Goal: Task Accomplishment & Management: Manage account settings

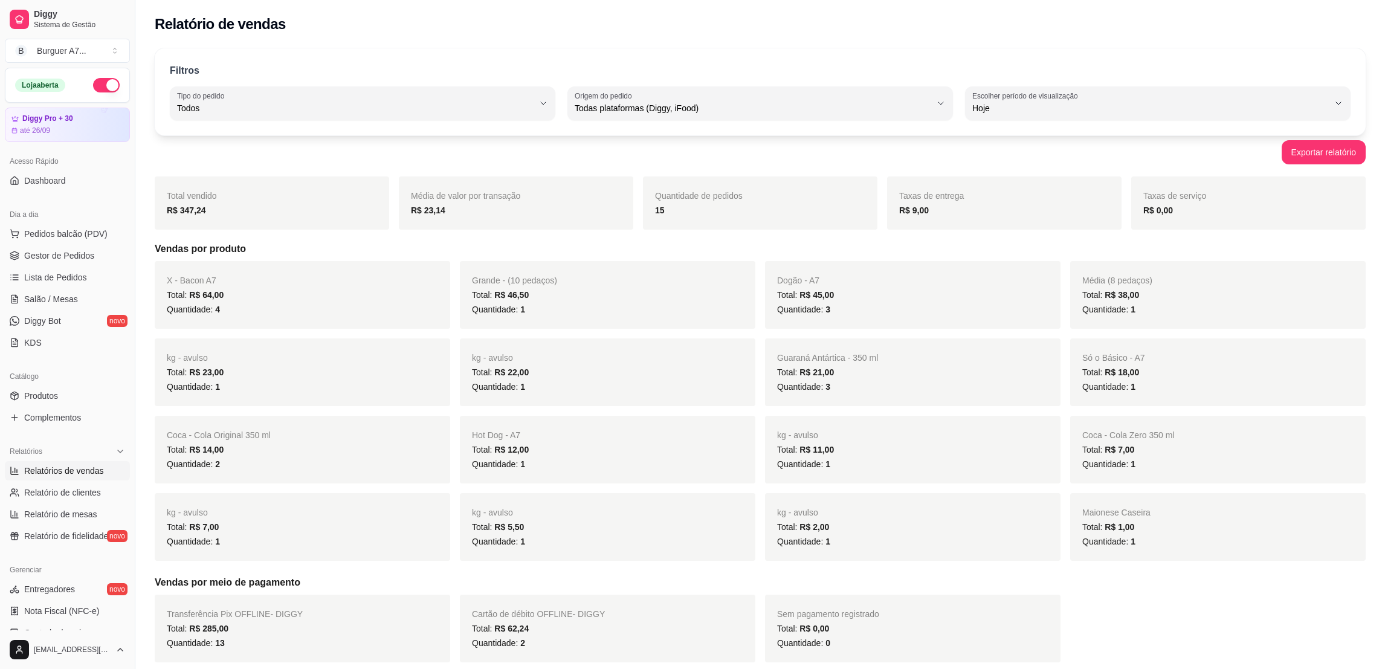
select select "ALL"
select select "0"
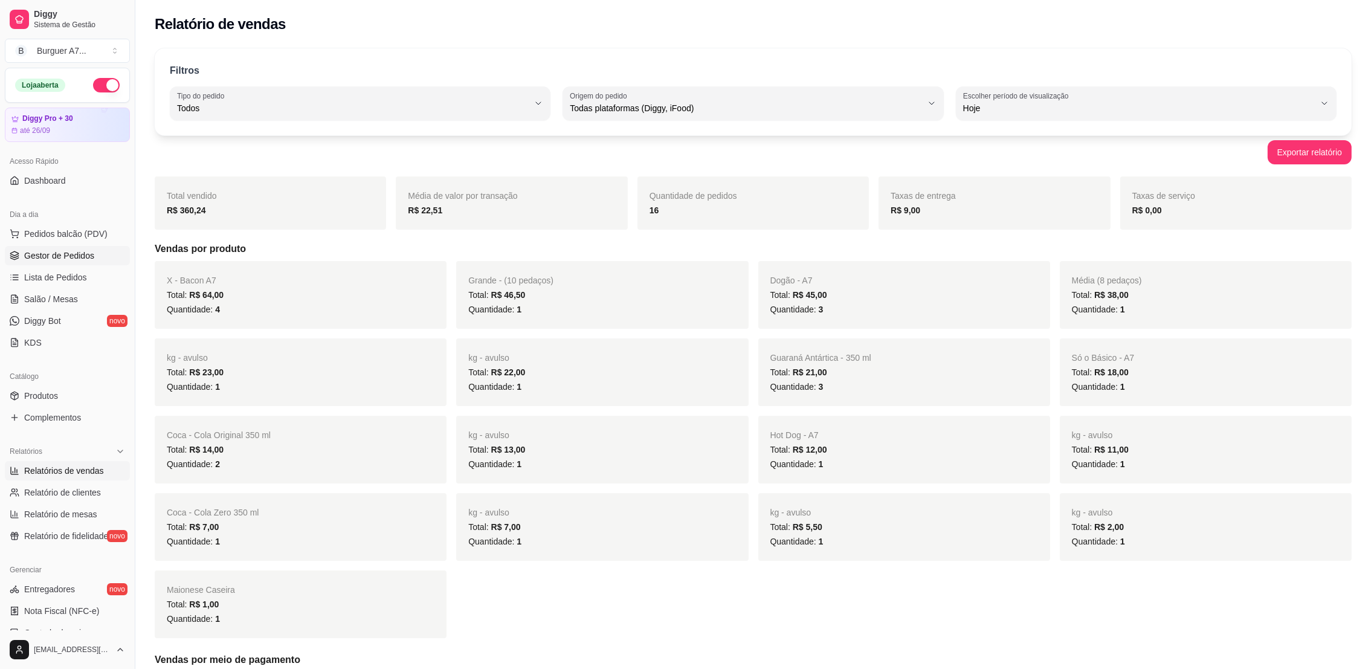
click at [85, 256] on span "Gestor de Pedidos" at bounding box center [59, 256] width 70 height 12
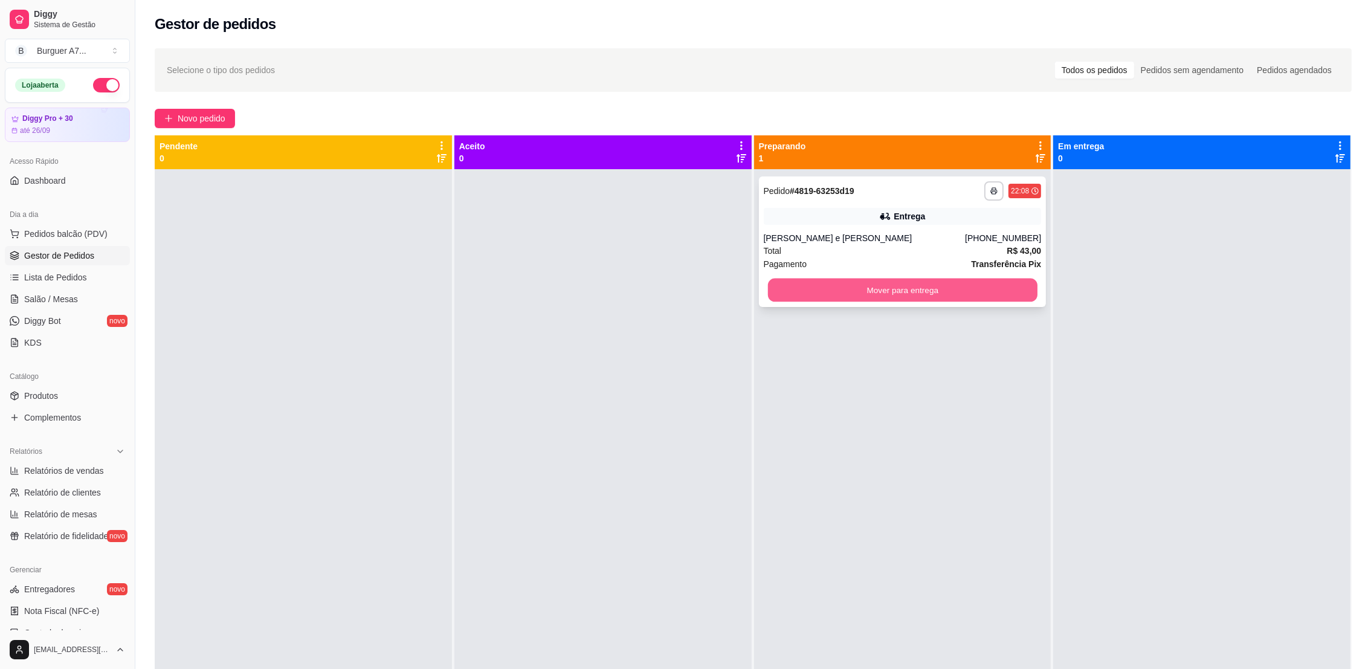
click at [999, 289] on button "Mover para entrega" at bounding box center [901, 291] width 269 height 24
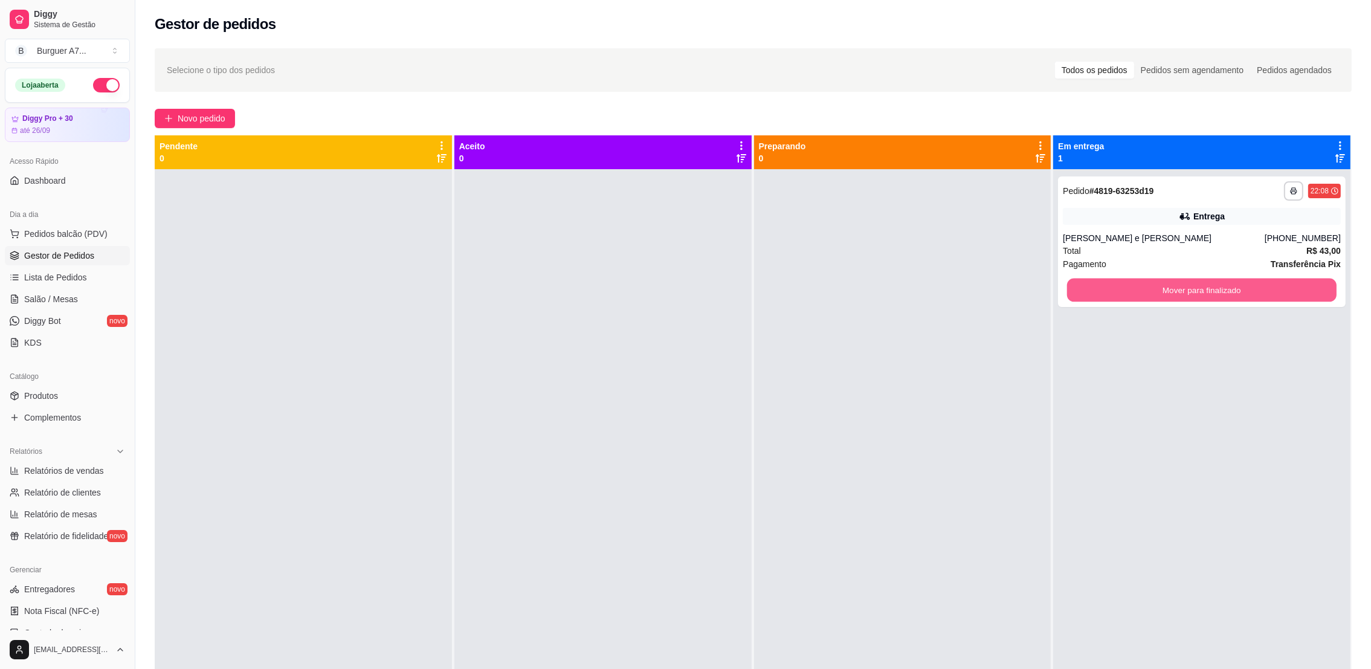
click at [1127, 297] on button "Mover para finalizado" at bounding box center [1201, 291] width 269 height 24
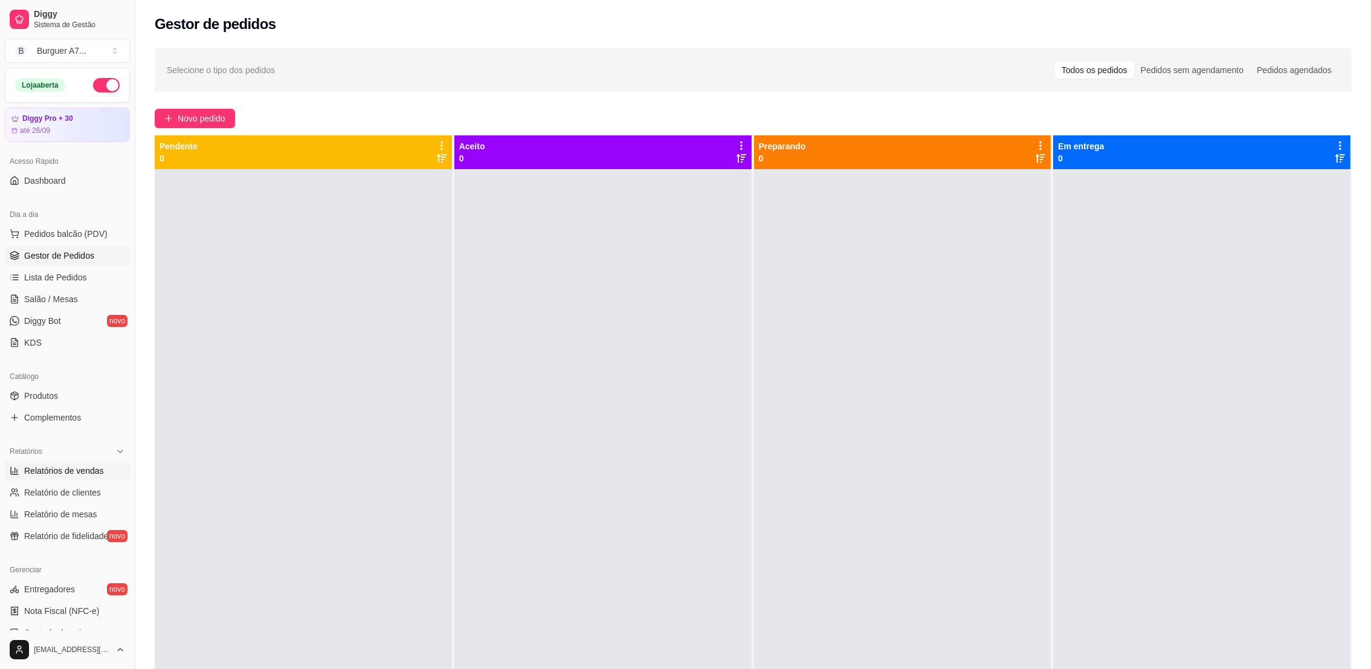
click at [33, 468] on span "Relatórios de vendas" at bounding box center [64, 471] width 80 height 12
select select "ALL"
select select "0"
